Goal: Task Accomplishment & Management: Use online tool/utility

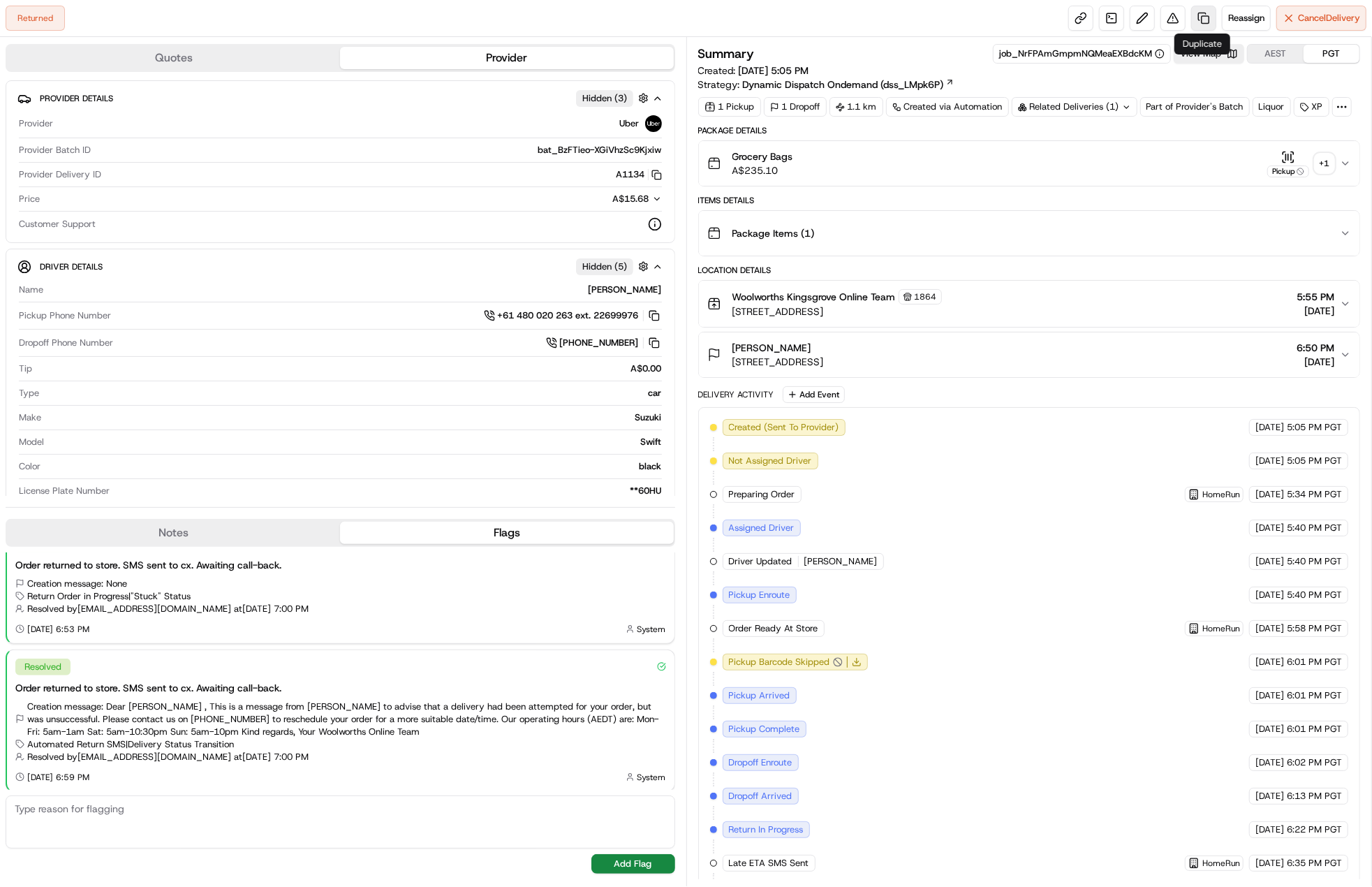
click at [1200, 23] on link at bounding box center [1204, 18] width 25 height 25
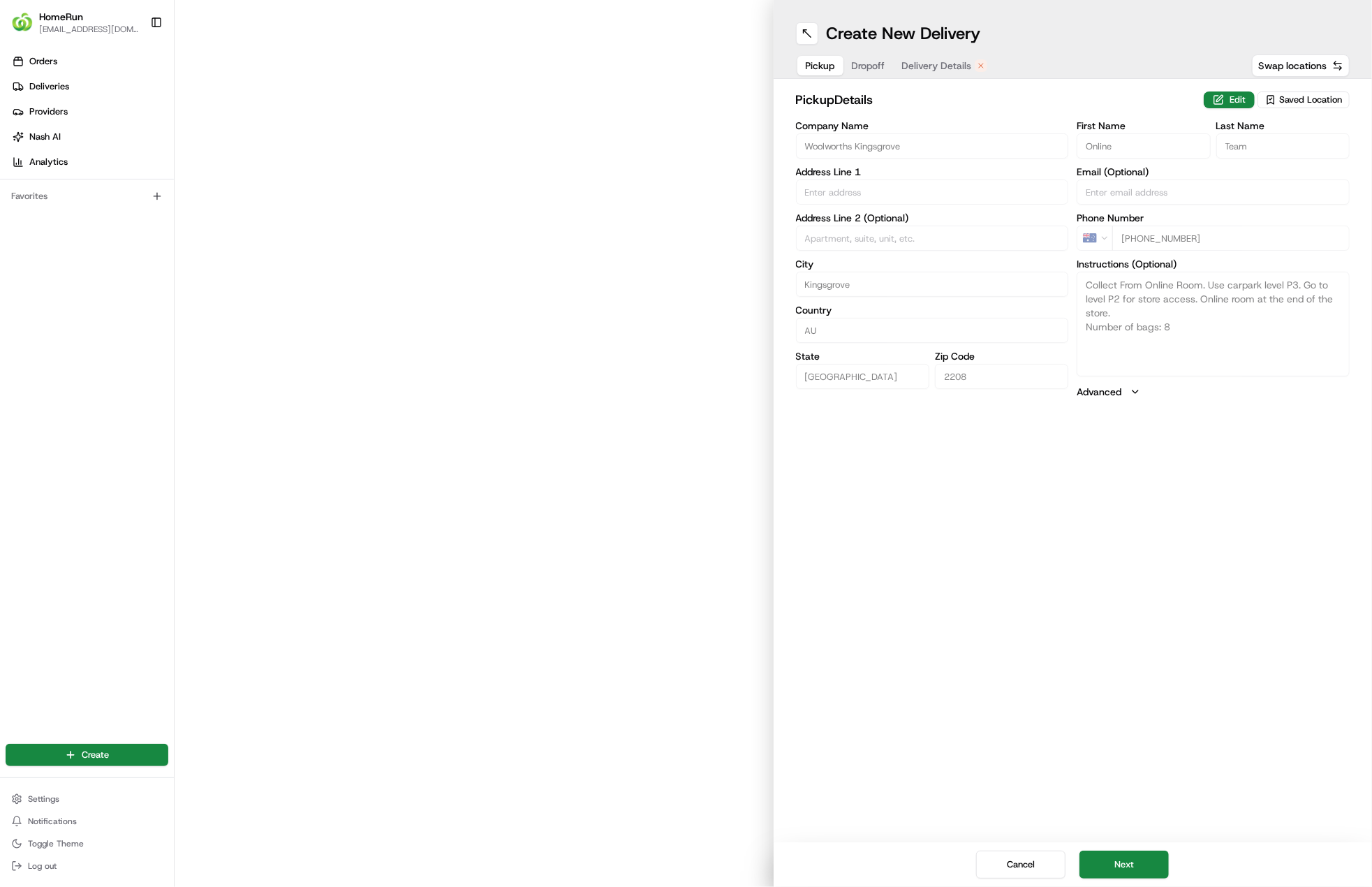
type input "Mashman Ave"
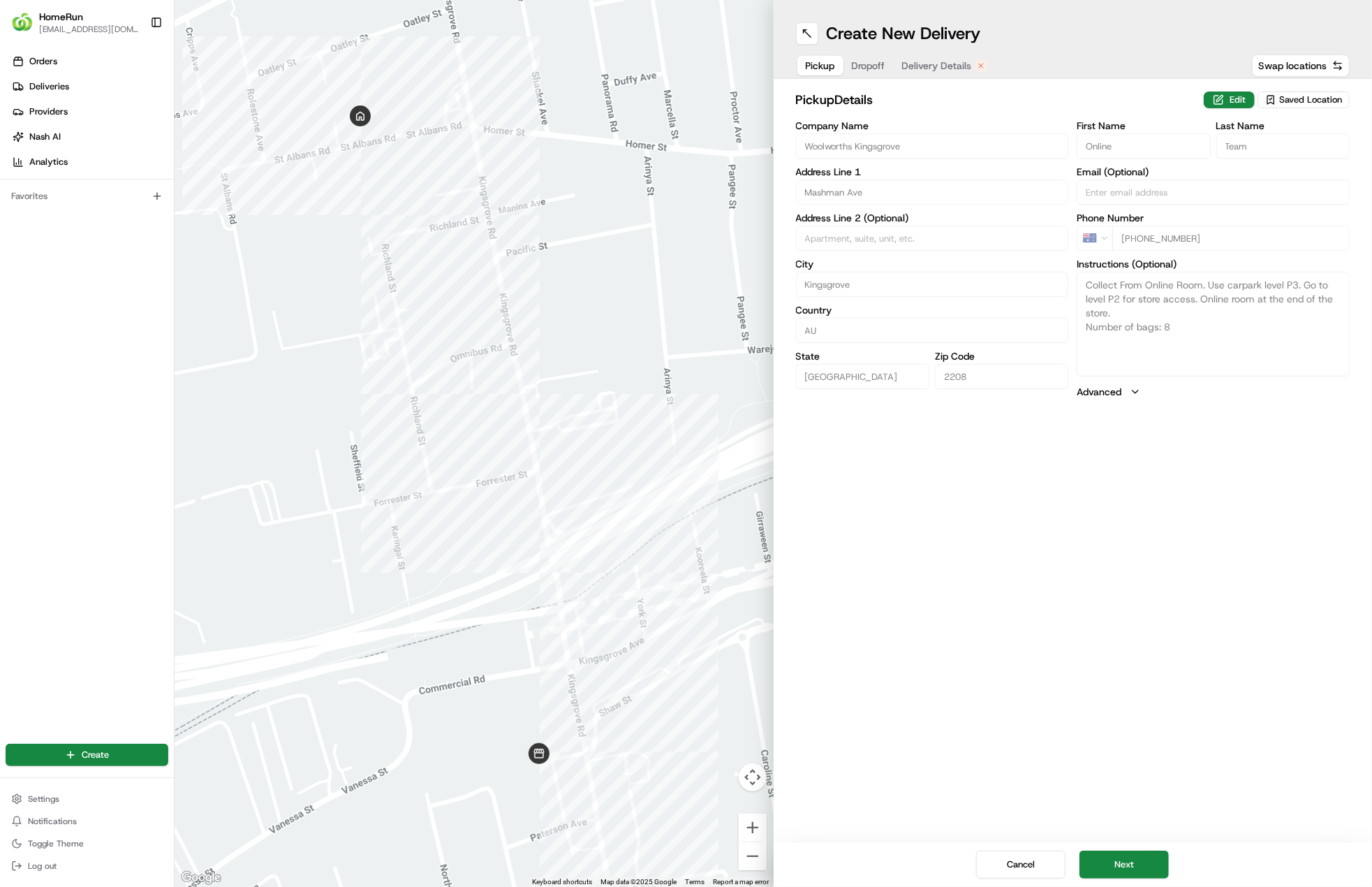
click at [1147, 846] on div "Cancel Next" at bounding box center [1073, 865] width 599 height 45
click at [1139, 849] on div "Cancel Next" at bounding box center [1073, 865] width 599 height 45
click at [1135, 852] on button "Next" at bounding box center [1124, 865] width 90 height 28
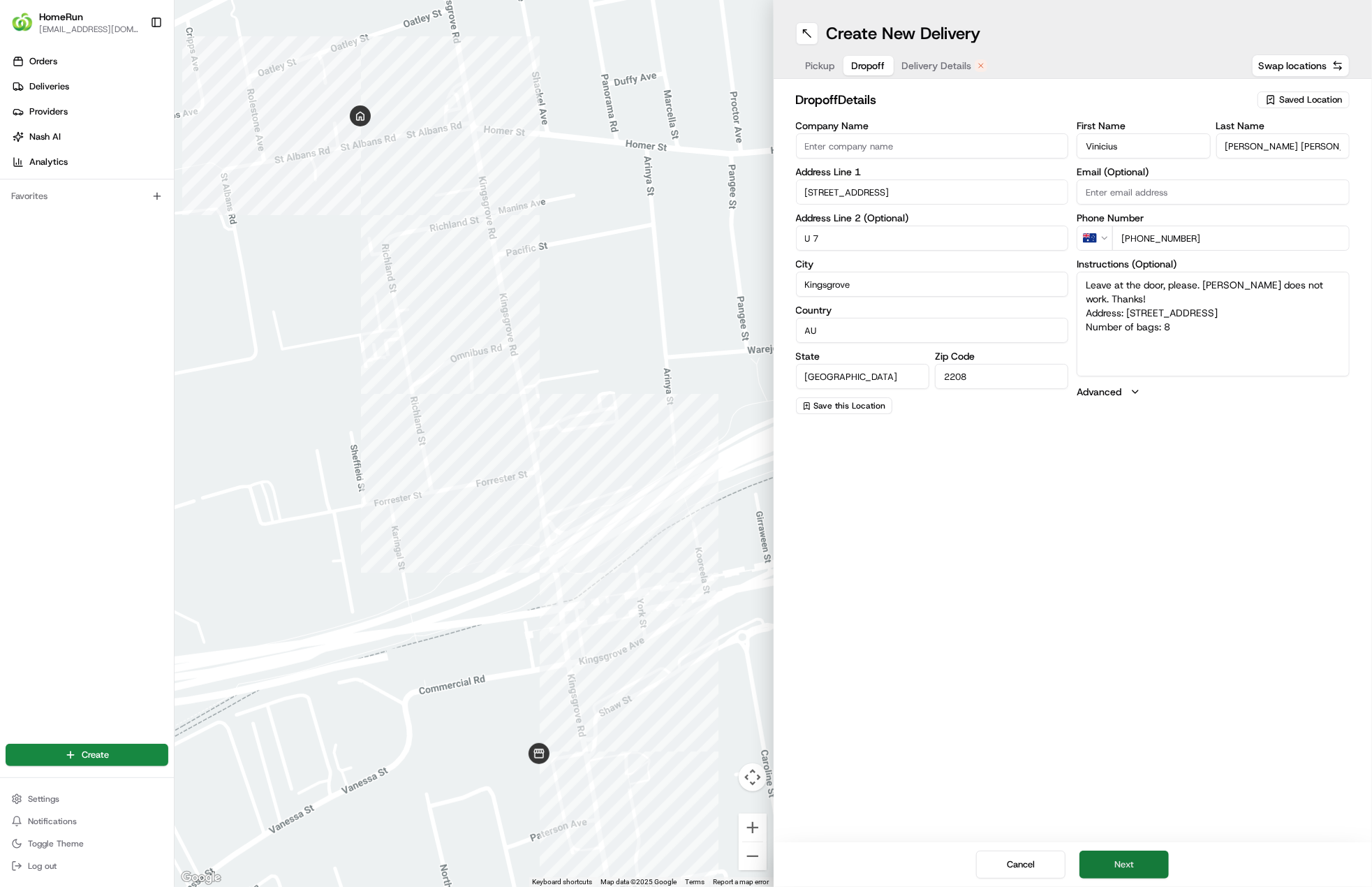
click at [1131, 855] on button "Next" at bounding box center [1124, 865] width 90 height 28
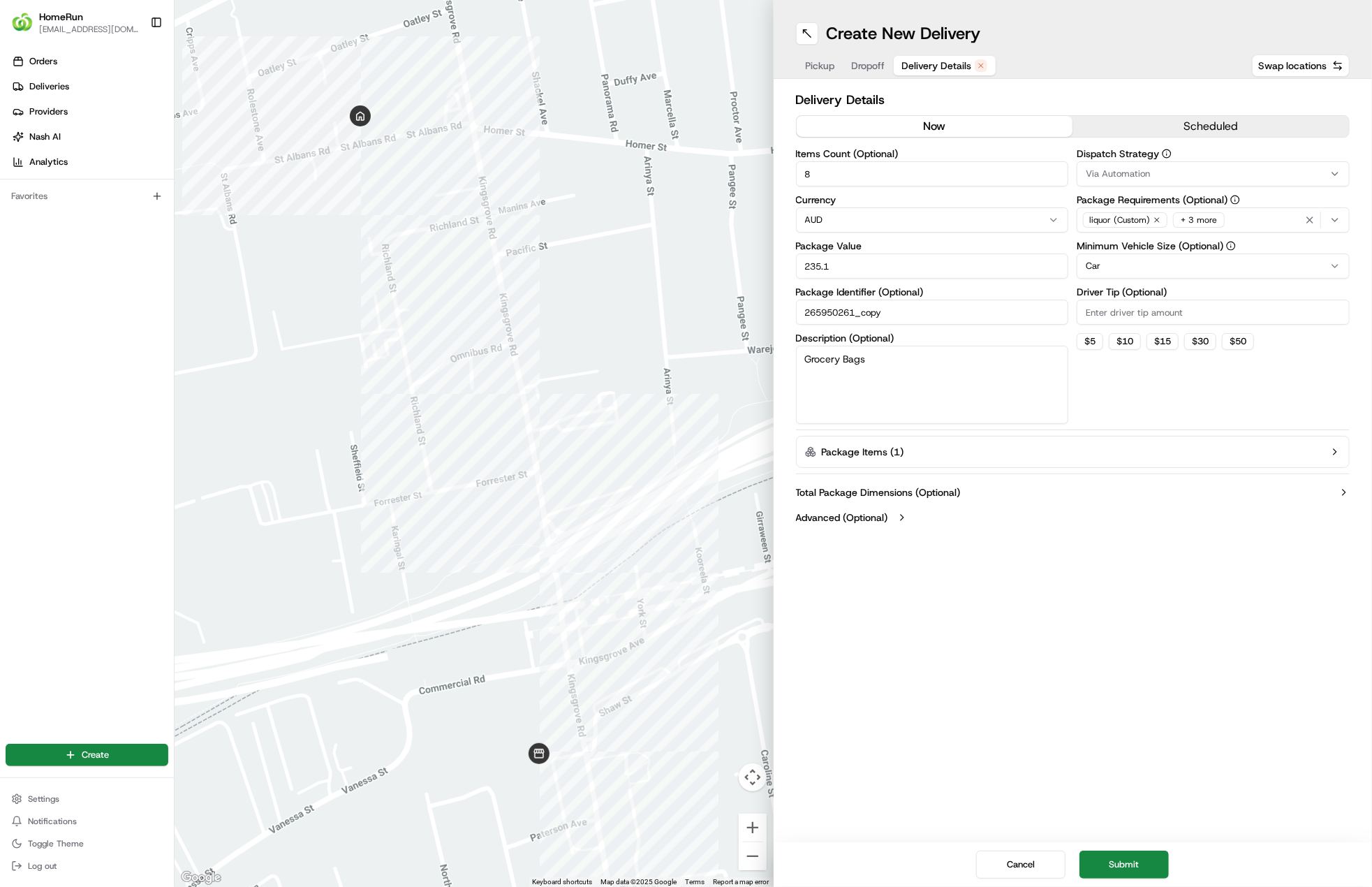
click at [981, 122] on button "now" at bounding box center [935, 126] width 277 height 21
click at [1119, 871] on button "Submit" at bounding box center [1124, 865] width 90 height 28
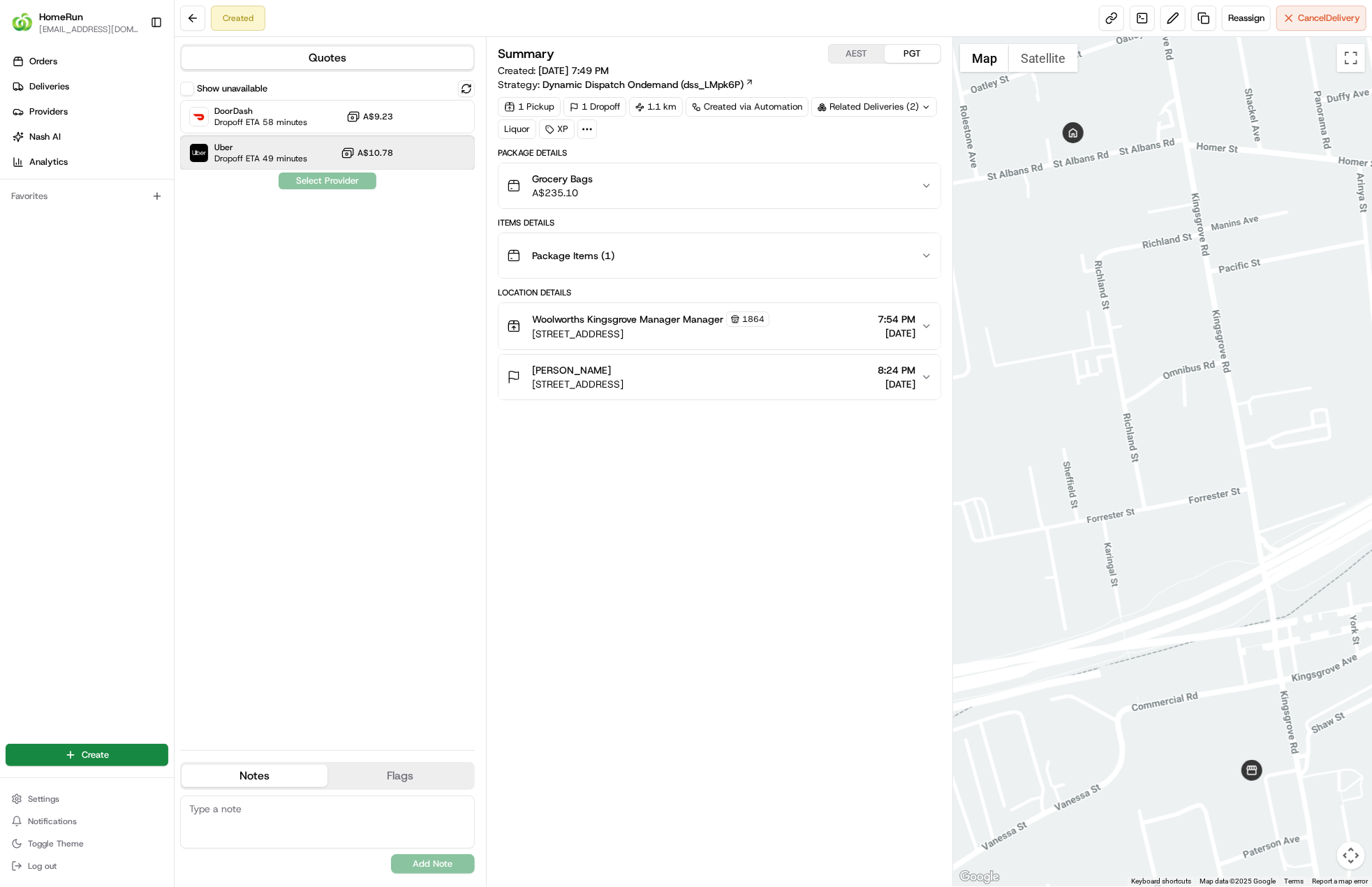
click at [408, 153] on div "Uber Dropoff ETA 49 minutes A$10.78" at bounding box center [327, 153] width 295 height 34
click at [347, 186] on button "Assign Provider" at bounding box center [327, 181] width 99 height 17
